Goal: Complete application form: Complete application form

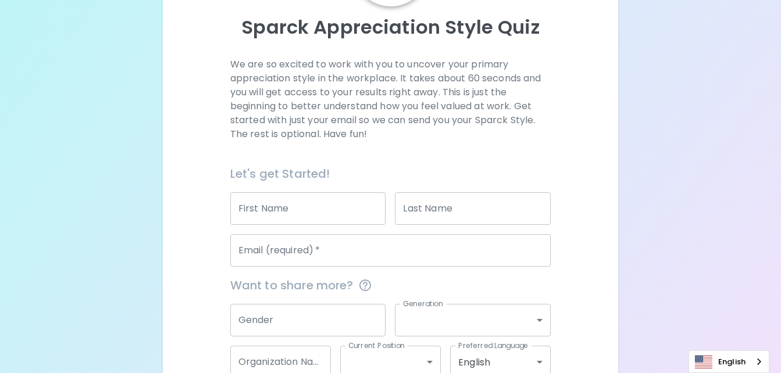
scroll to position [133, 0]
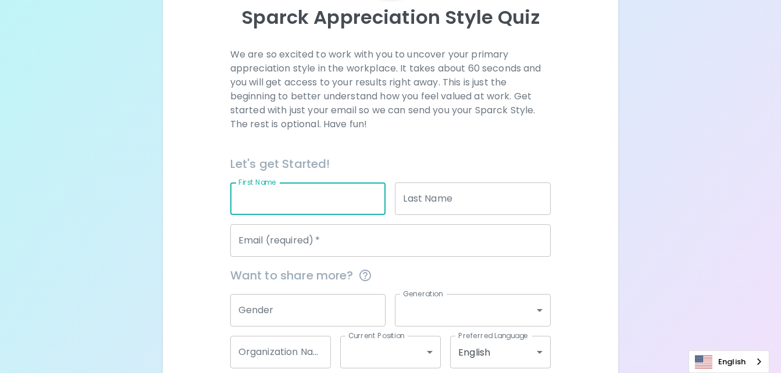
click at [316, 201] on input "First Name" at bounding box center [308, 198] width 156 height 33
type input "[PERSON_NAME]"
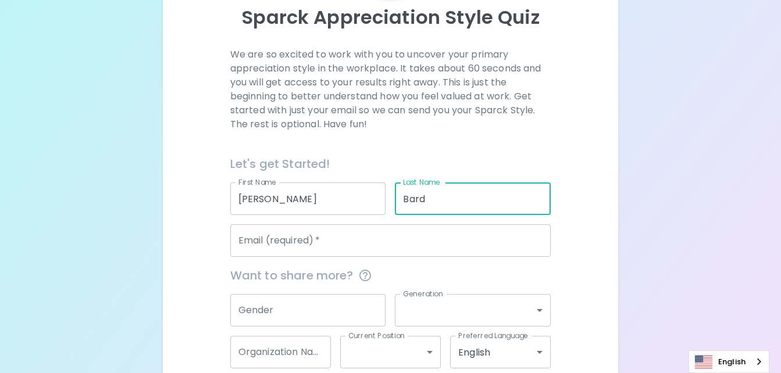
type input "Bard"
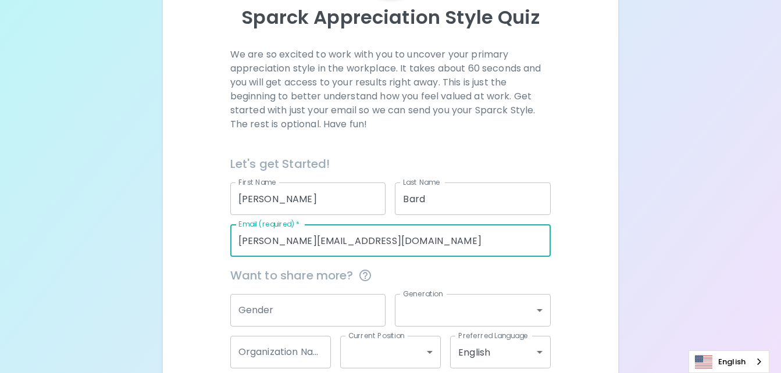
scroll to position [195, 0]
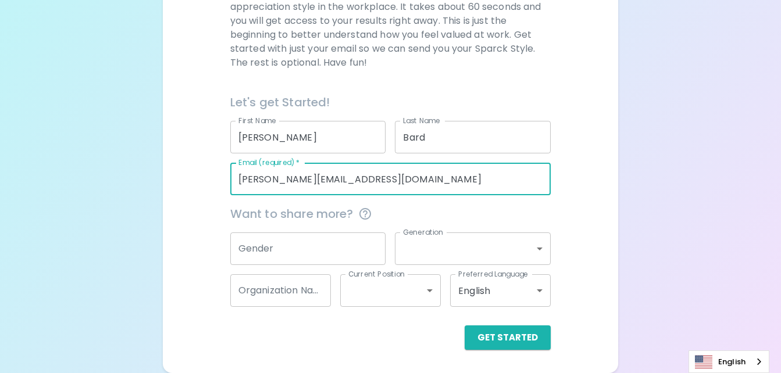
type input "[PERSON_NAME][EMAIL_ADDRESS][DOMAIN_NAME]"
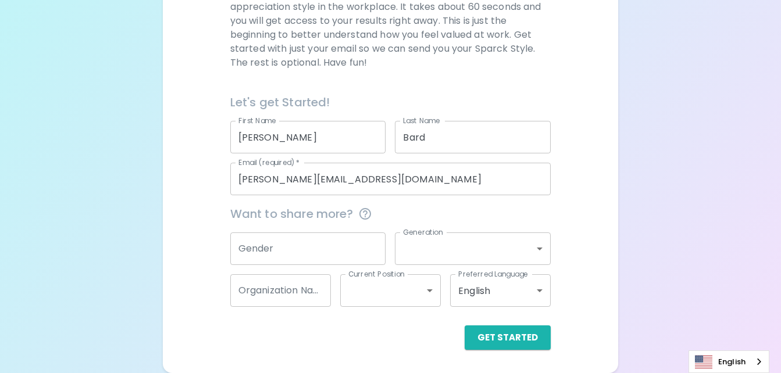
click at [587, 185] on div "We are so excited to work with you to uncover your primary appreciation style i…" at bounding box center [390, 168] width 427 height 364
click at [514, 341] on button "Get Started" at bounding box center [507, 337] width 86 height 24
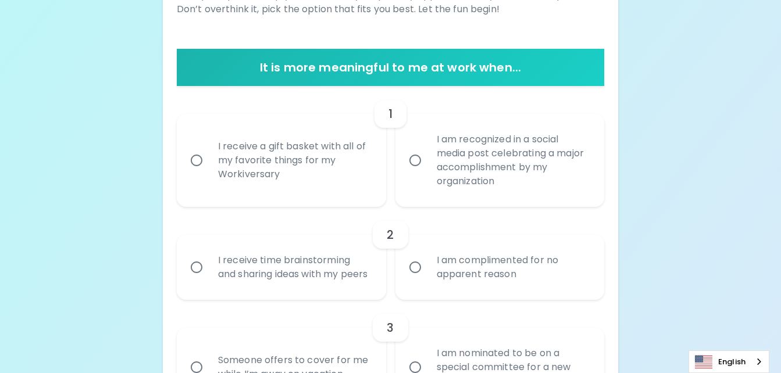
scroll to position [198, 0]
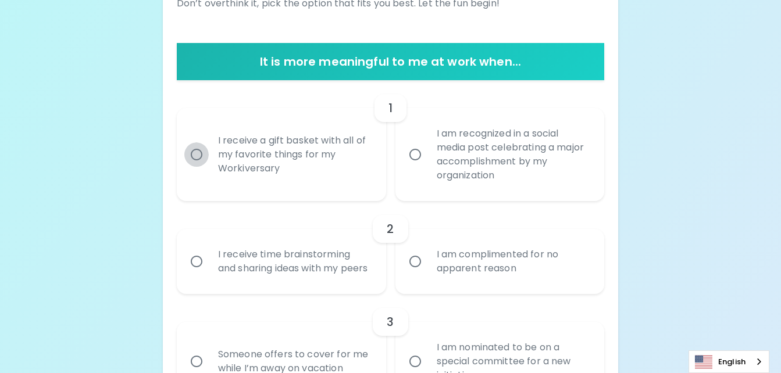
click at [201, 156] on input "I receive a gift basket with all of my favorite things for my Workiversary" at bounding box center [196, 154] width 24 height 24
radio input "true"
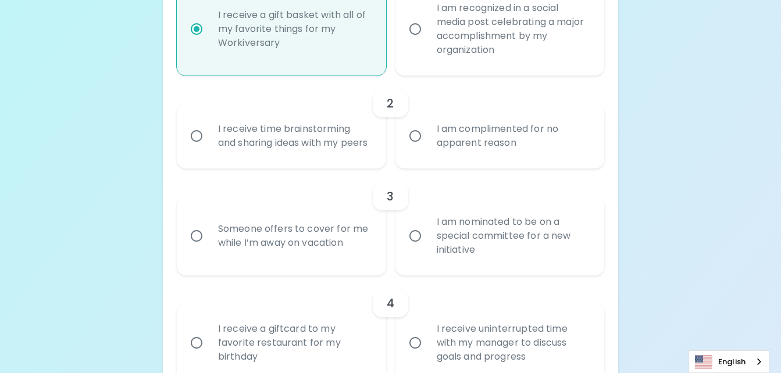
scroll to position [336, 0]
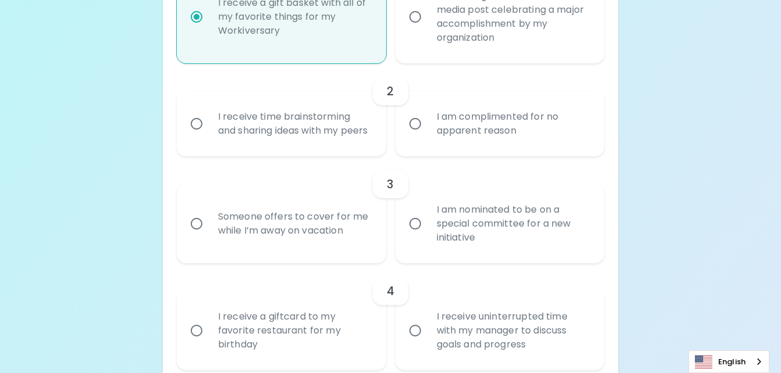
click at [228, 133] on div "I receive time brainstorming and sharing ideas with my peers" at bounding box center [294, 124] width 171 height 56
click at [209, 133] on input "I receive time brainstorming and sharing ideas with my peers" at bounding box center [196, 124] width 24 height 24
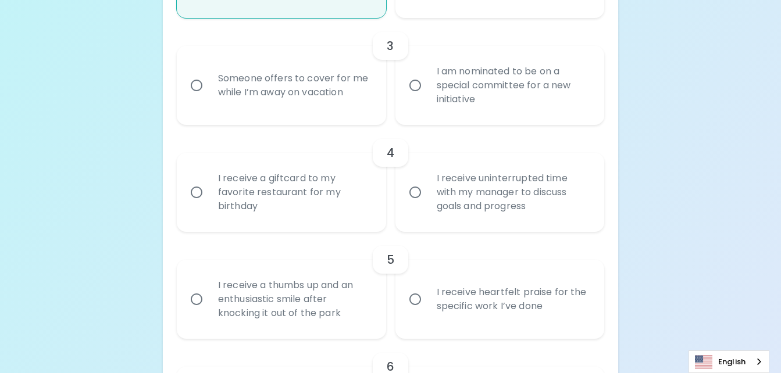
scroll to position [475, 0]
radio input "true"
click at [423, 96] on input "I am nominated to be on a special committee for a new initiative" at bounding box center [415, 84] width 24 height 24
radio input "false"
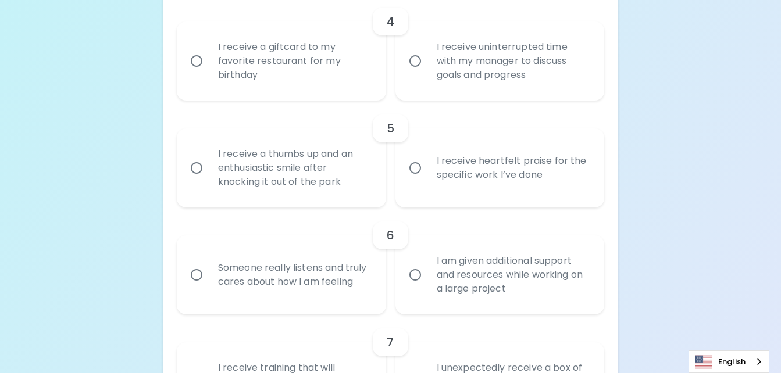
scroll to position [607, 0]
radio input "true"
click at [420, 72] on input "I receive uninterrupted time with my manager to discuss goals and progress" at bounding box center [415, 60] width 24 height 24
radio input "false"
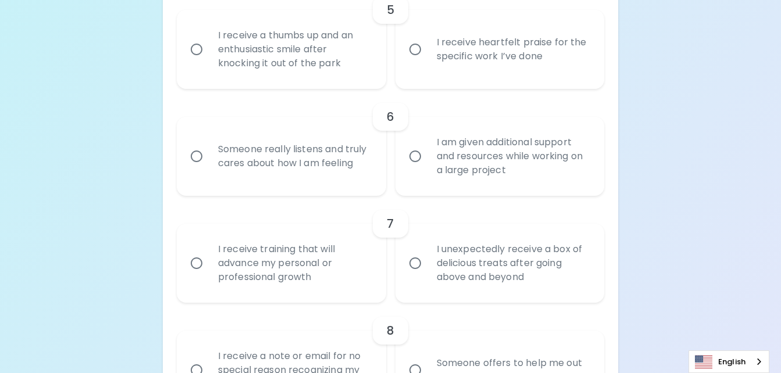
scroll to position [725, 0]
radio input "true"
click at [409, 60] on input "I receive heartfelt praise for the specific work I’ve done" at bounding box center [415, 48] width 24 height 24
radio input "false"
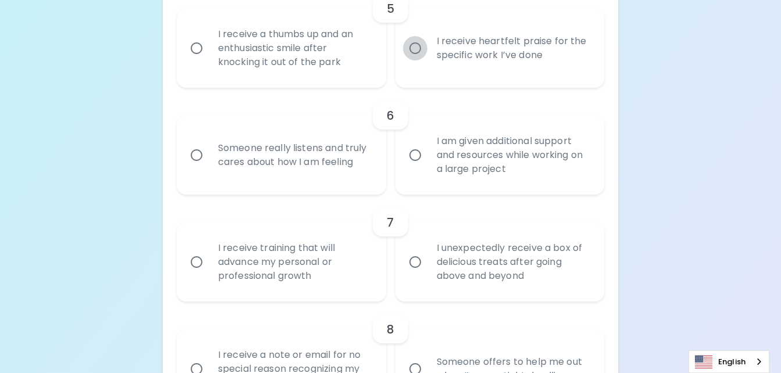
radio input "false"
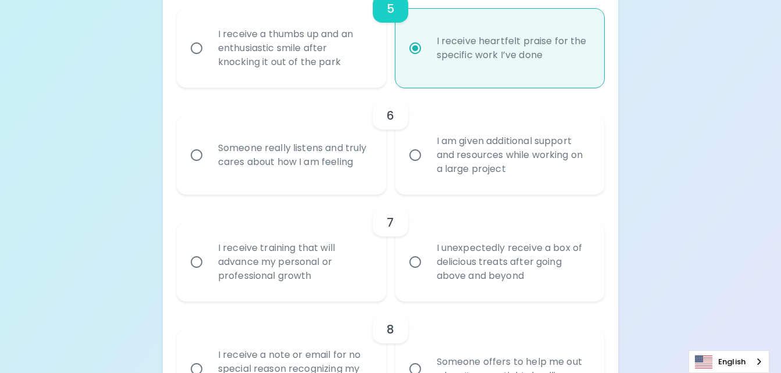
scroll to position [818, 0]
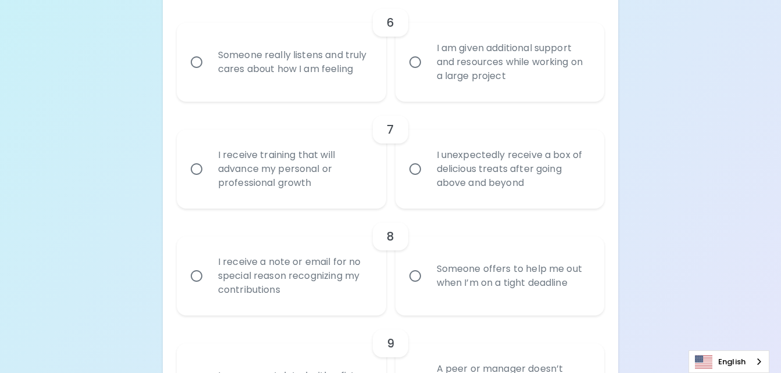
radio input "true"
click at [296, 85] on div "Someone really listens and truly cares about how I am feeling" at bounding box center [294, 62] width 171 height 56
click at [209, 74] on input "Someone really listens and truly cares about how I am feeling" at bounding box center [196, 62] width 24 height 24
radio input "false"
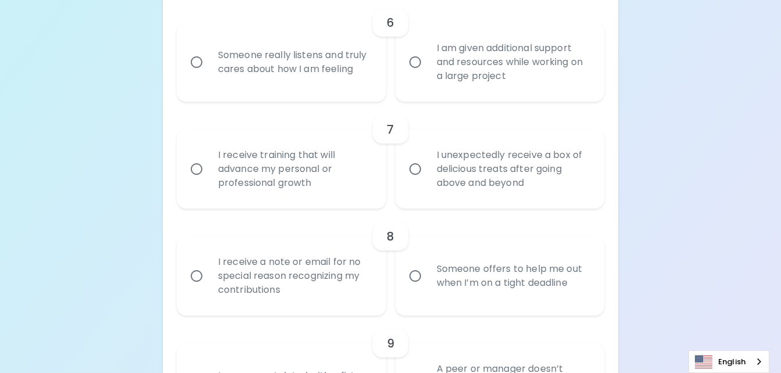
radio input "false"
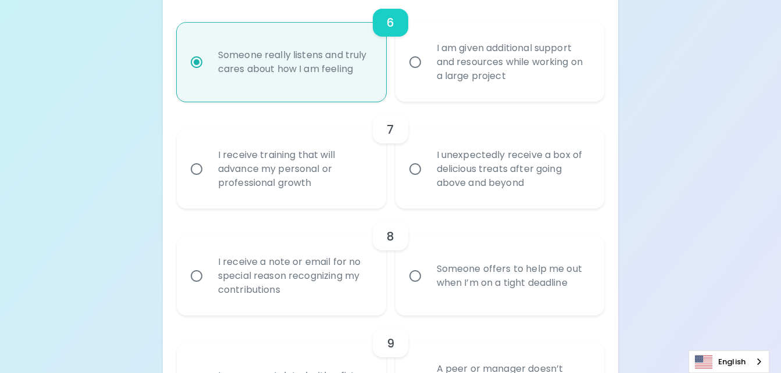
scroll to position [911, 0]
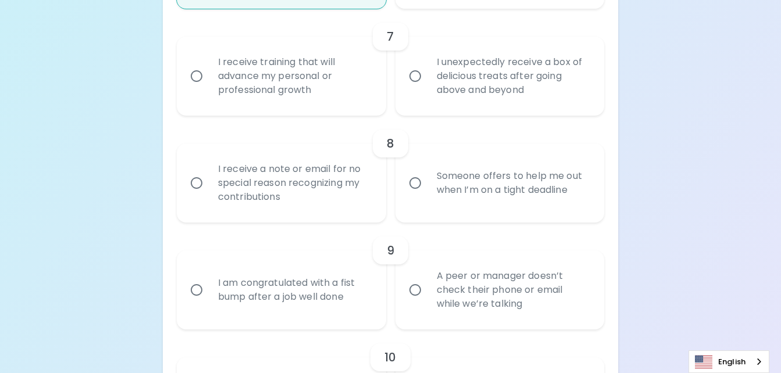
radio input "true"
click at [341, 95] on div "I receive training that will advance my personal or professional growth" at bounding box center [294, 76] width 171 height 70
click at [209, 88] on input "I receive training that will advance my personal or professional growth" at bounding box center [196, 76] width 24 height 24
radio input "false"
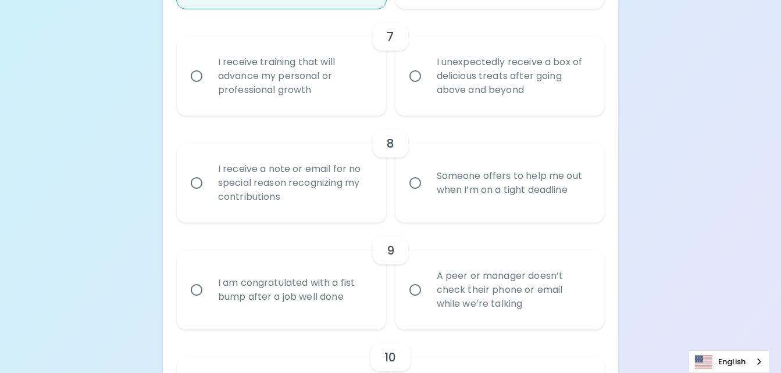
radio input "false"
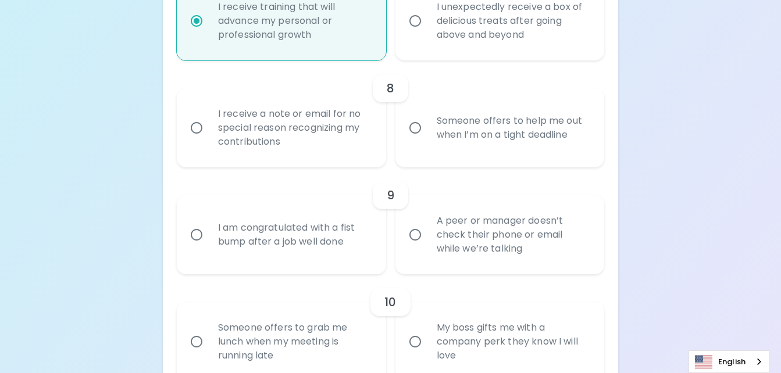
scroll to position [1004, 0]
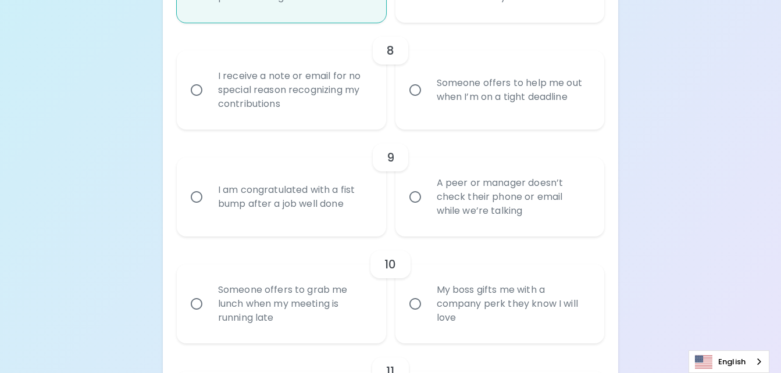
radio input "true"
click at [421, 102] on input "Someone offers to help me out when I’m on a tight deadline" at bounding box center [415, 90] width 24 height 24
radio input "false"
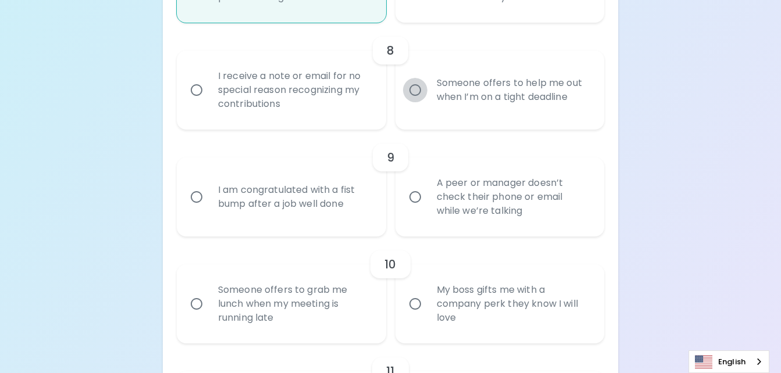
radio input "false"
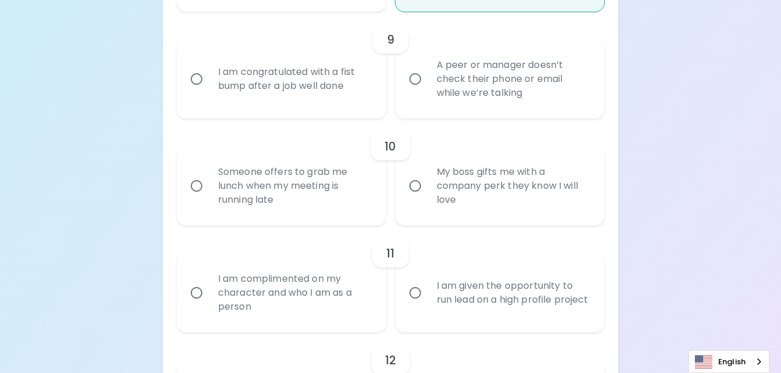
scroll to position [1123, 0]
radio input "true"
click at [353, 106] on div "I am congratulated with a fist bump after a job well done" at bounding box center [294, 79] width 171 height 56
click at [209, 91] on input "I am congratulated with a fist bump after a job well done" at bounding box center [196, 78] width 24 height 24
radio input "false"
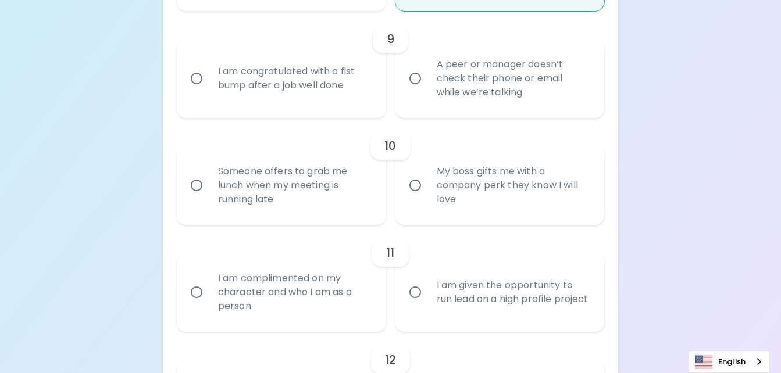
radio input "false"
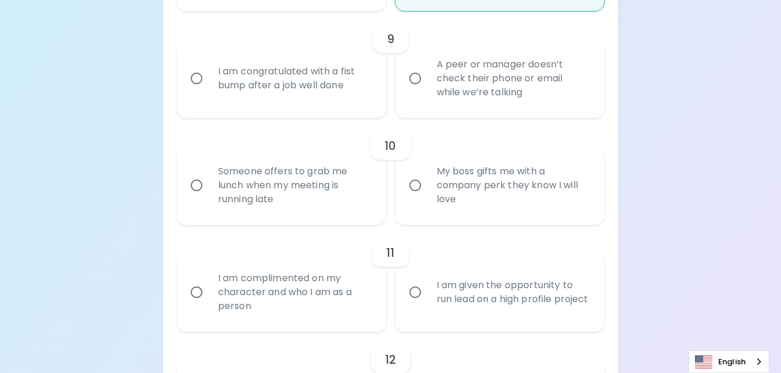
radio input "false"
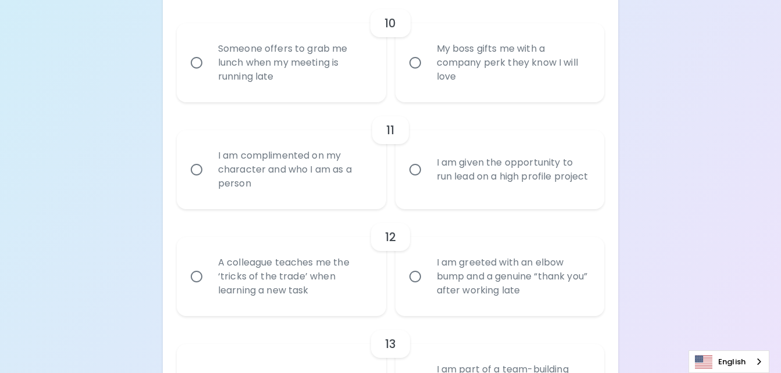
scroll to position [1246, 0]
radio input "true"
click at [360, 90] on div "Someone offers to grab me lunch when my meeting is running late" at bounding box center [294, 62] width 171 height 70
click at [209, 74] on input "Someone offers to grab me lunch when my meeting is running late" at bounding box center [196, 62] width 24 height 24
radio input "false"
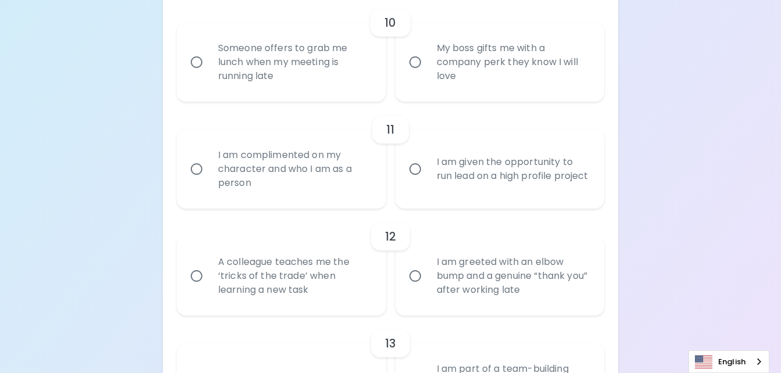
radio input "false"
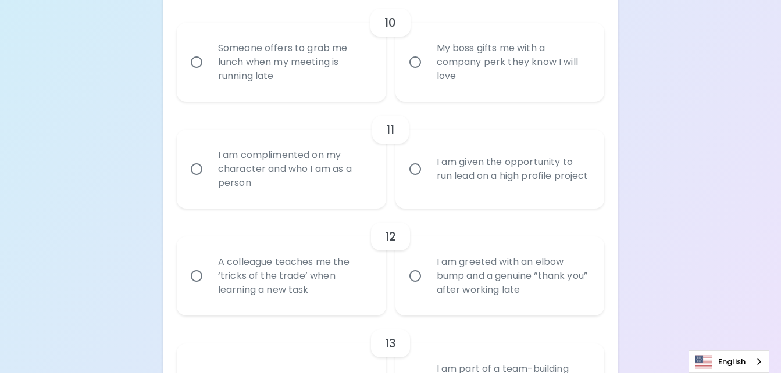
radio input "false"
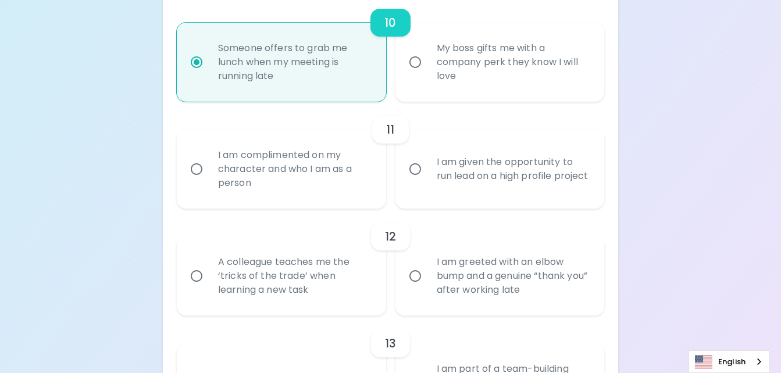
scroll to position [1339, 0]
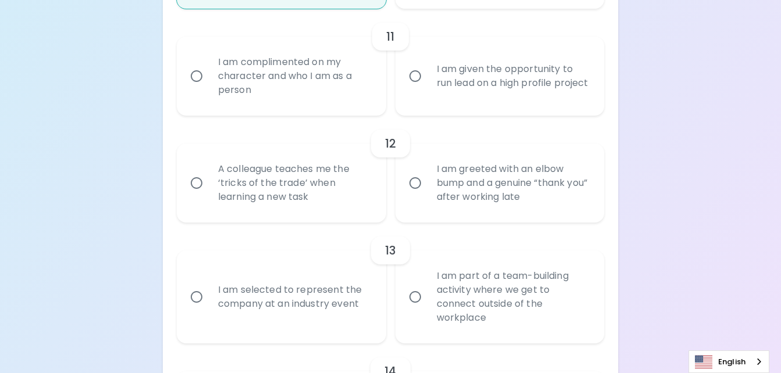
radio input "true"
click at [358, 110] on div "I am complimented on my character and who I am as a person" at bounding box center [294, 76] width 171 height 70
click at [209, 88] on input "I am complimented on my character and who I am as a person" at bounding box center [196, 76] width 24 height 24
radio input "false"
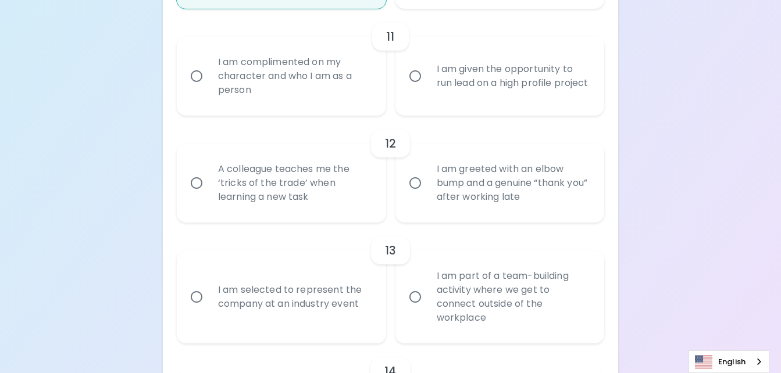
radio input "false"
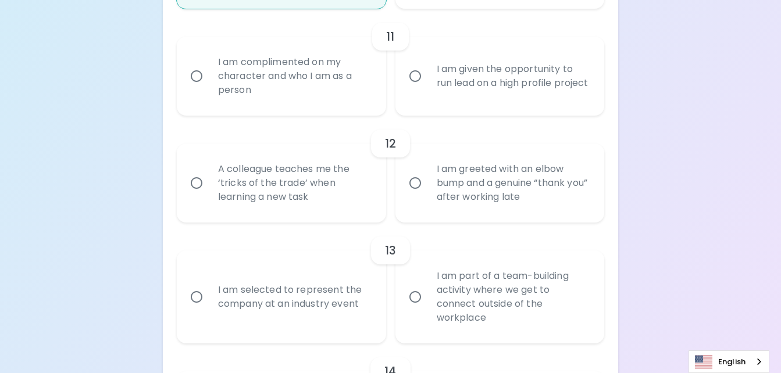
radio input "false"
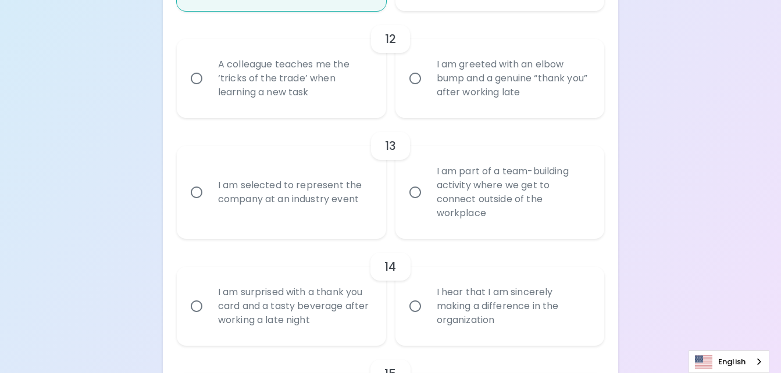
scroll to position [1445, 0]
radio input "true"
click at [339, 110] on div "A colleague teaches me the ‘tricks of the trade’ when learning a new task" at bounding box center [294, 77] width 171 height 70
click at [209, 90] on input "A colleague teaches me the ‘tricks of the trade’ when learning a new task" at bounding box center [196, 77] width 24 height 24
radio input "false"
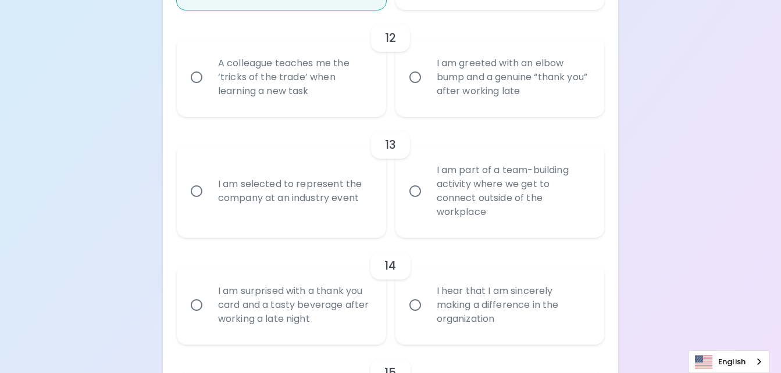
radio input "false"
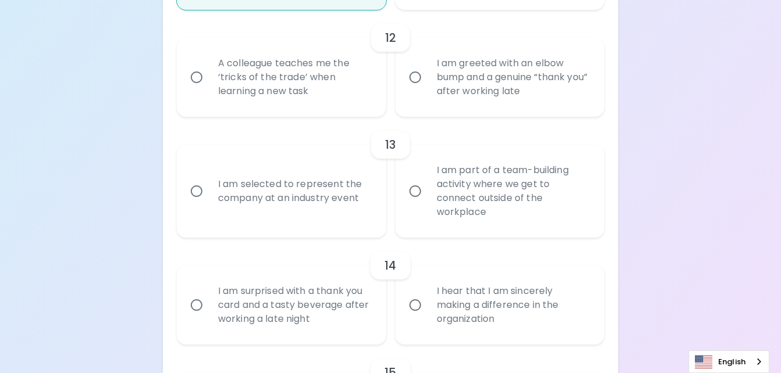
radio input "false"
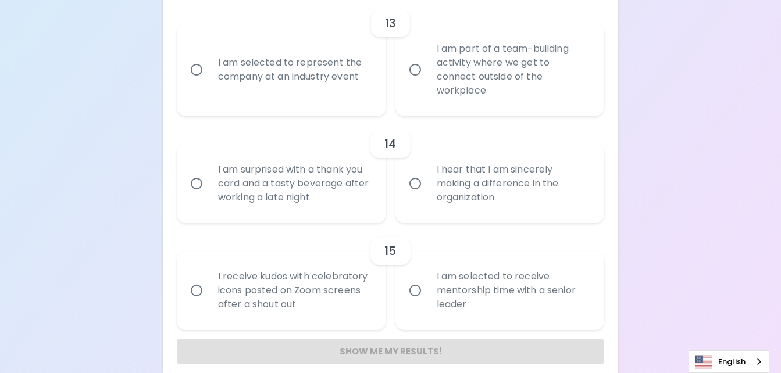
scroll to position [1568, 0]
radio input "true"
click at [433, 103] on div "I am part of a team-building activity where we get to connect outside of the wo…" at bounding box center [512, 69] width 171 height 84
click at [427, 81] on input "I am part of a team-building activity where we get to connect outside of the wo…" at bounding box center [415, 68] width 24 height 24
radio input "false"
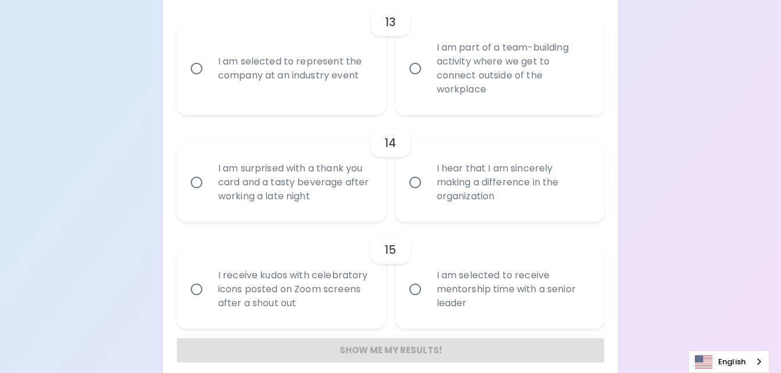
radio input "false"
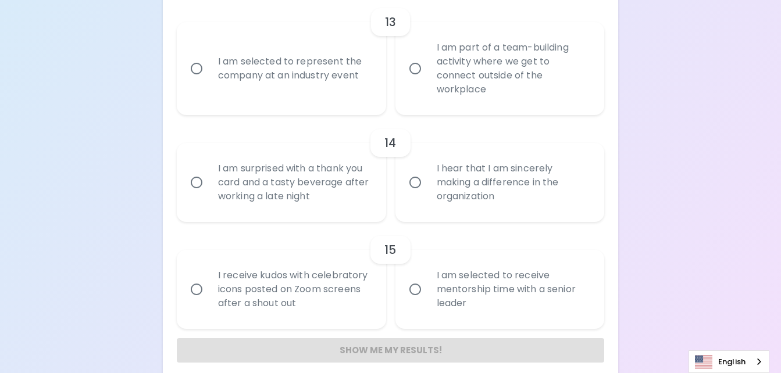
radio input "false"
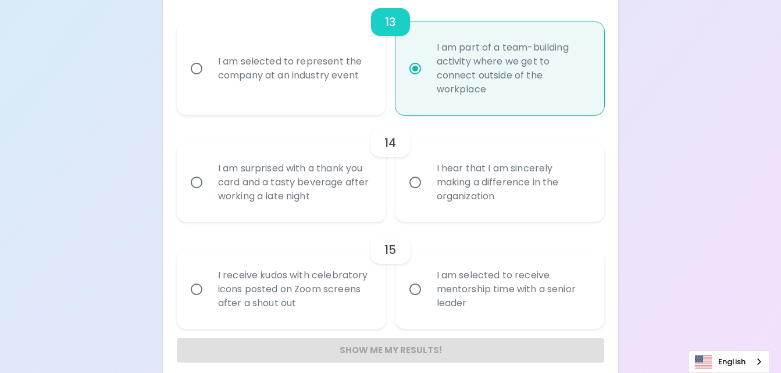
scroll to position [1594, 0]
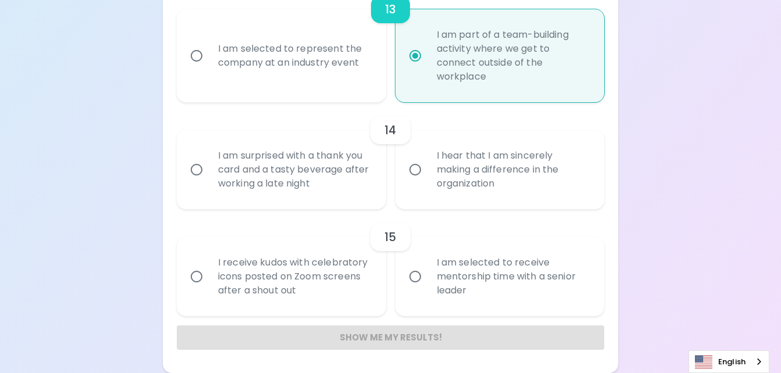
radio input "true"
click at [417, 180] on input "I hear that I am sincerely making a difference in the organization" at bounding box center [415, 170] width 24 height 24
radio input "false"
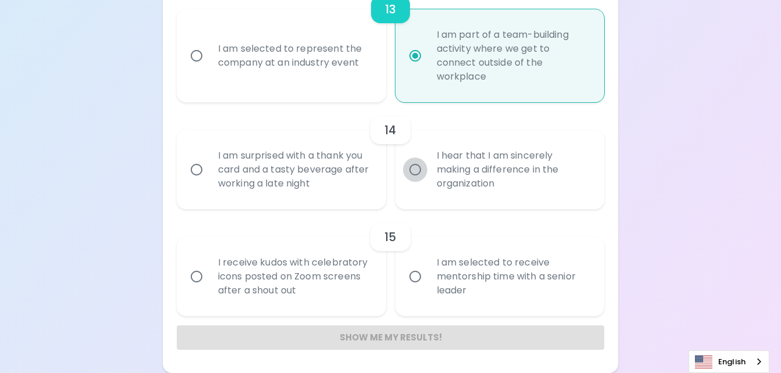
radio input "false"
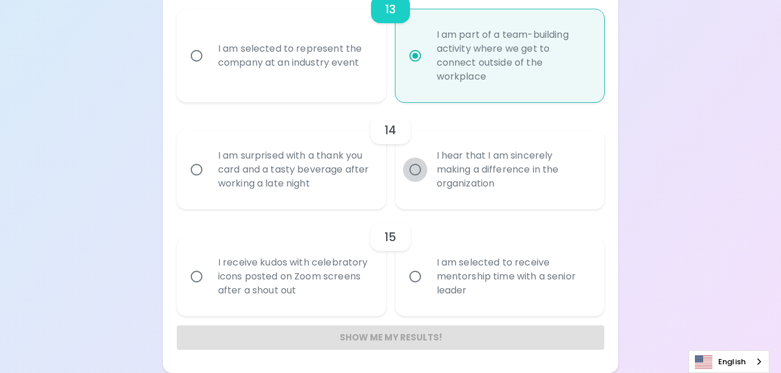
radio input "false"
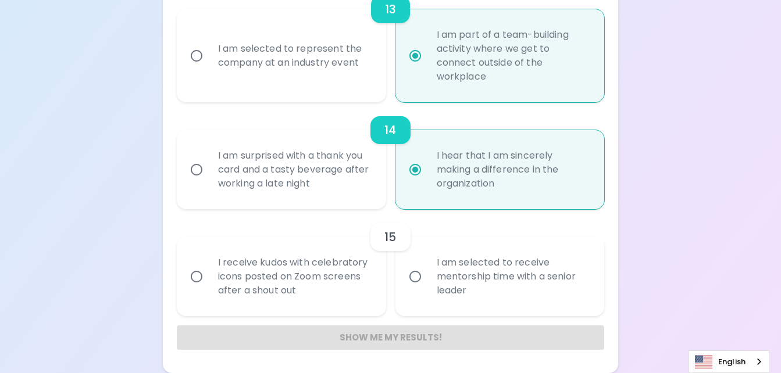
radio input "true"
click at [410, 278] on input "I am selected to receive mentorship time with a senior leader" at bounding box center [415, 276] width 24 height 24
radio input "false"
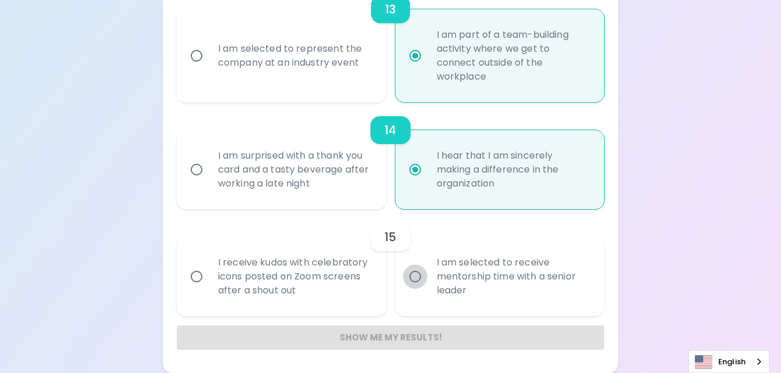
radio input "false"
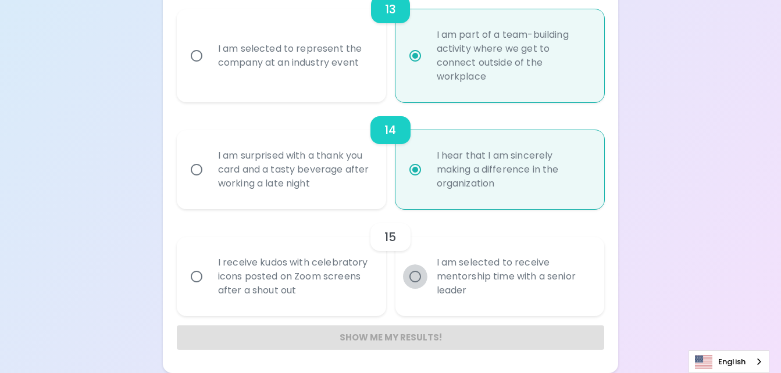
radio input "false"
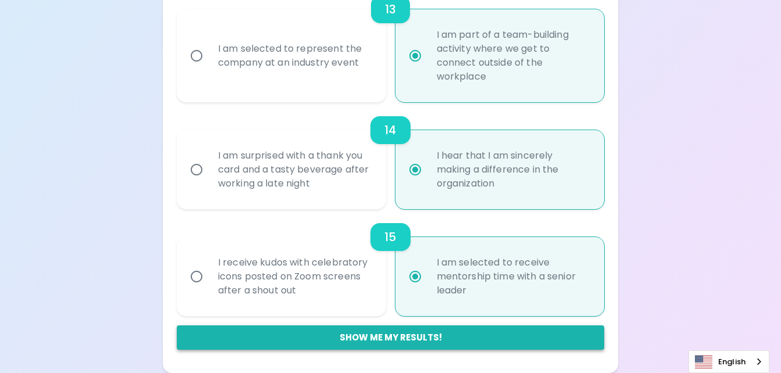
radio input "true"
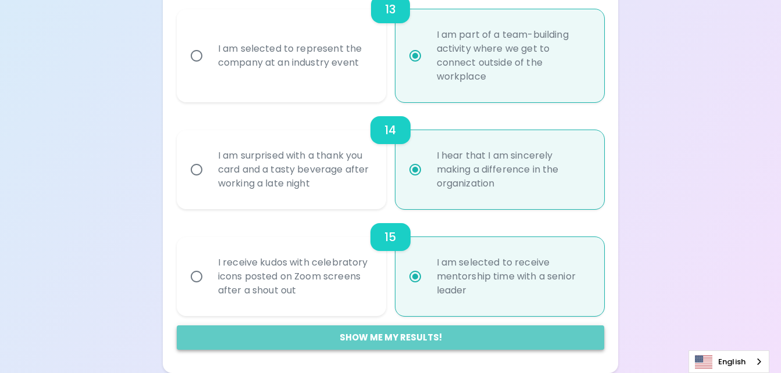
click at [408, 340] on button "Show me my results!" at bounding box center [390, 337] width 427 height 24
radio input "false"
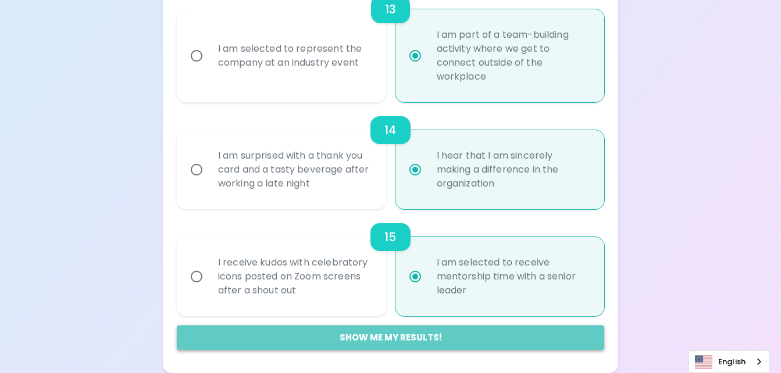
radio input "false"
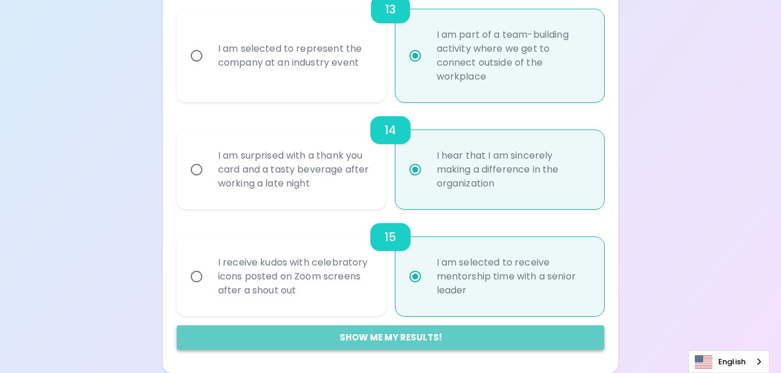
radio input "false"
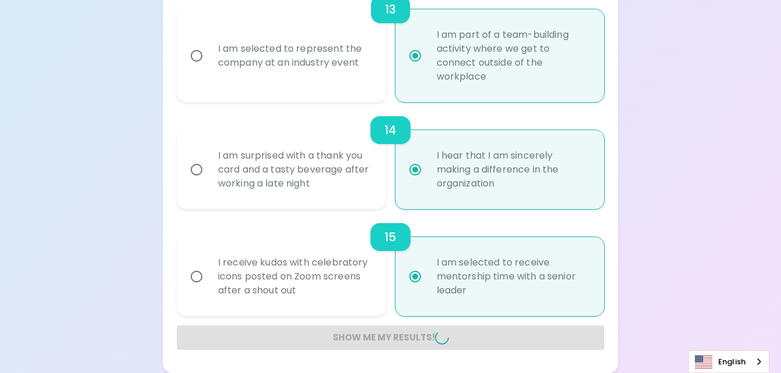
radio input "false"
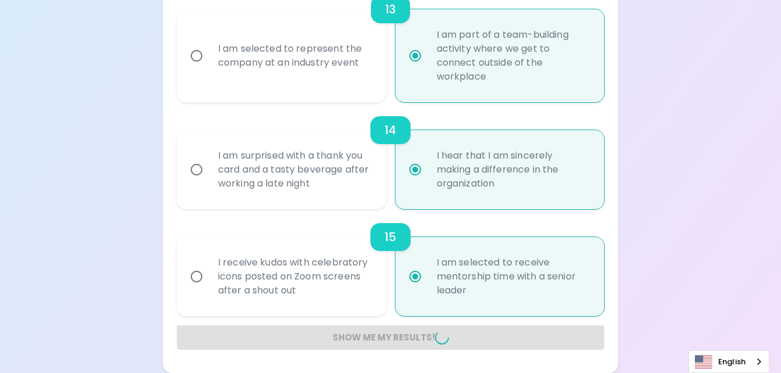
radio input "false"
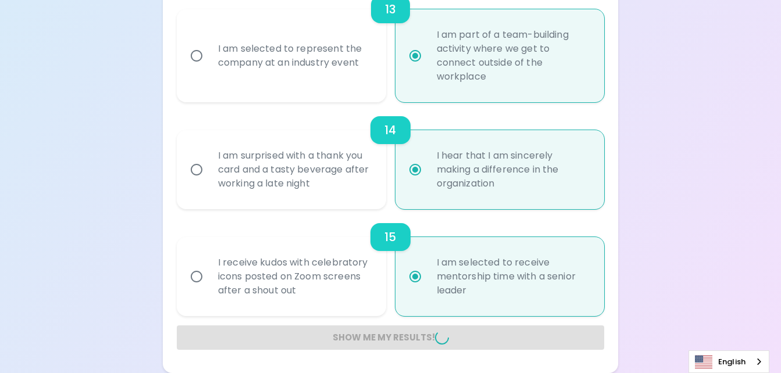
radio input "false"
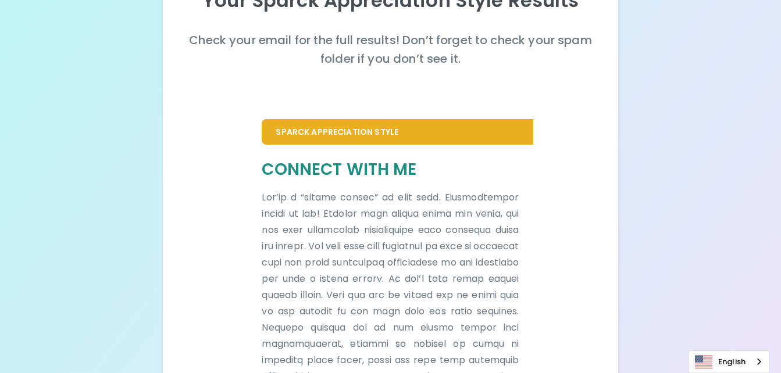
scroll to position [149, 0]
